Goal: Find specific page/section: Find specific page/section

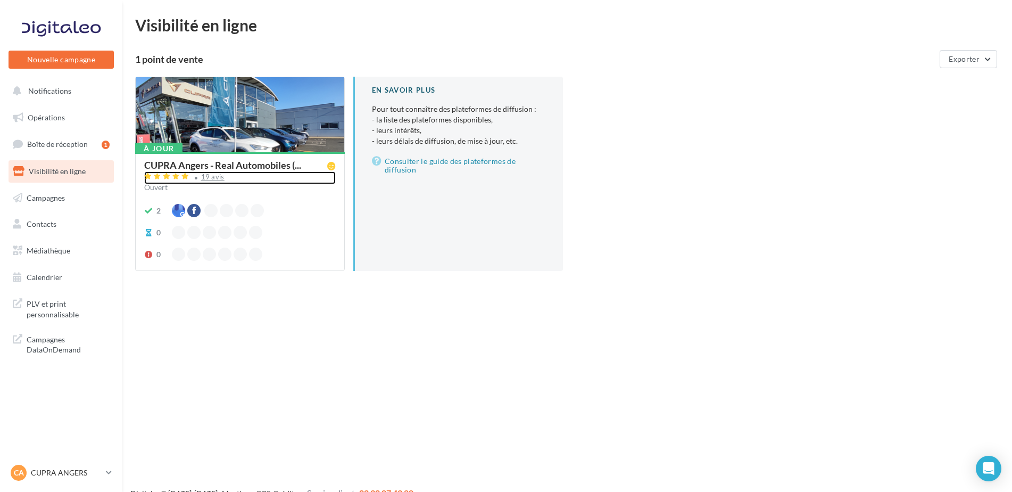
click at [215, 176] on div "19 avis" at bounding box center [212, 177] width 23 height 7
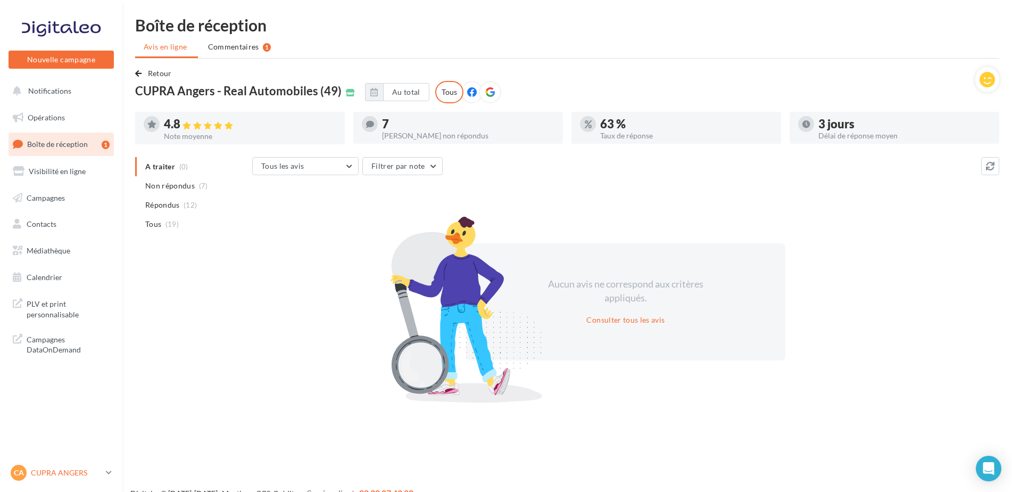
click at [66, 465] on div "CA CUPRA ANGERS cupra_angers" at bounding box center [56, 473] width 91 height 16
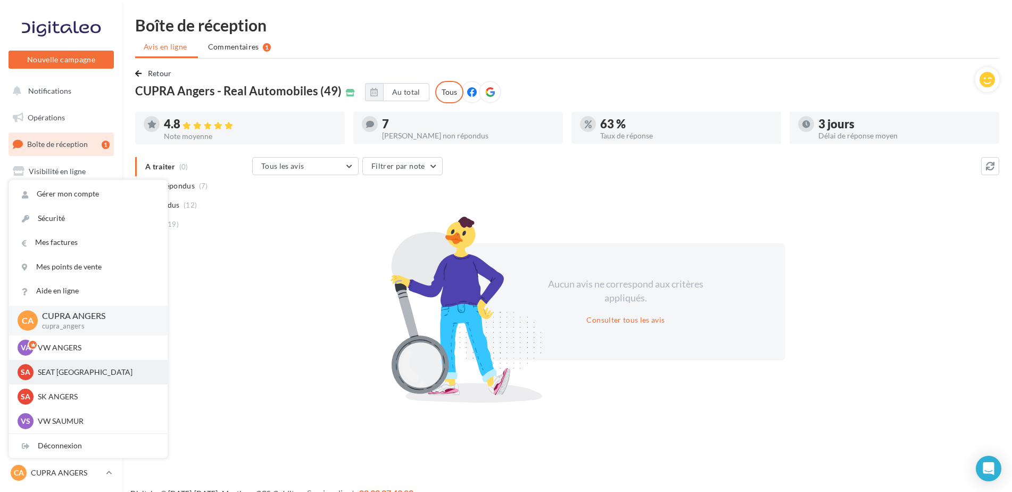
click at [67, 375] on p "SEAT [GEOGRAPHIC_DATA]" at bounding box center [96, 372] width 117 height 11
